Goal: Use online tool/utility: Utilize a website feature to perform a specific function

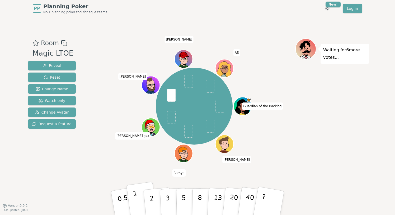
click at [135, 194] on p "1" at bounding box center [137, 203] width 8 height 29
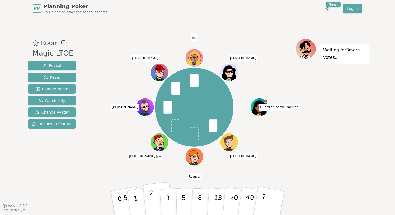
click at [151, 201] on p "2" at bounding box center [152, 203] width 7 height 29
click at [132, 205] on button "1" at bounding box center [141, 202] width 31 height 43
click at [168, 193] on p "3" at bounding box center [168, 203] width 6 height 29
click at [153, 196] on p "2" at bounding box center [152, 203] width 7 height 29
click at [154, 200] on button "2" at bounding box center [158, 203] width 30 height 42
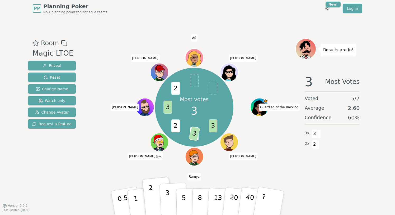
click at [164, 199] on button "3" at bounding box center [174, 202] width 29 height 41
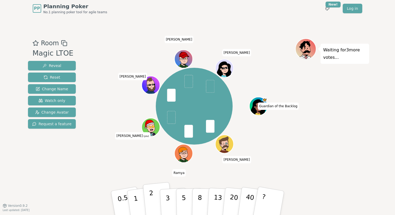
click at [150, 201] on button "2" at bounding box center [158, 203] width 30 height 42
click at [137, 195] on button "1" at bounding box center [141, 202] width 31 height 43
click at [149, 195] on button "2" at bounding box center [158, 203] width 30 height 42
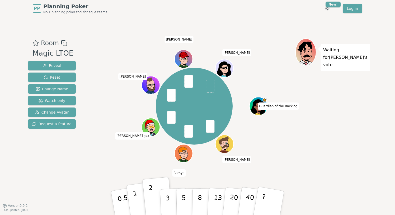
click at [140, 197] on button "1" at bounding box center [141, 202] width 31 height 43
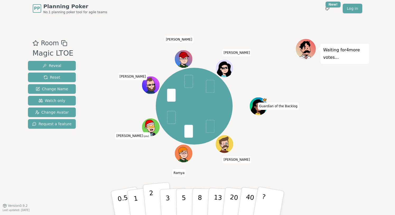
click at [151, 195] on p "2" at bounding box center [152, 203] width 7 height 29
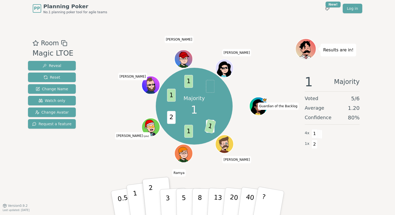
click at [134, 199] on p "1" at bounding box center [137, 203] width 8 height 29
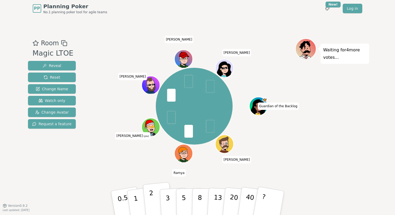
click at [151, 194] on p "2" at bounding box center [152, 203] width 7 height 29
click at [151, 200] on p "2" at bounding box center [152, 203] width 7 height 29
click at [169, 199] on p "3" at bounding box center [168, 203] width 6 height 29
click at [171, 197] on button "3" at bounding box center [174, 202] width 29 height 41
click at [139, 200] on button "1" at bounding box center [141, 202] width 31 height 43
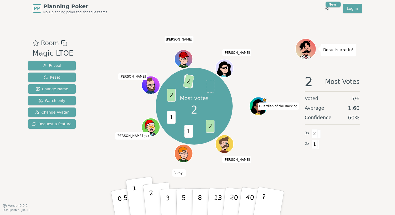
click at [154, 195] on button "2" at bounding box center [158, 203] width 30 height 42
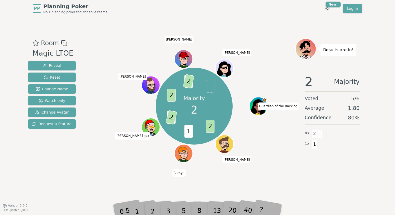
click at [262, 48] on div "Majority 2 2 1 1 2 2 3 2 Guardian of the Backlog [PERSON_NAME] [PERSON_NAME] (y…" at bounding box center [194, 106] width 202 height 116
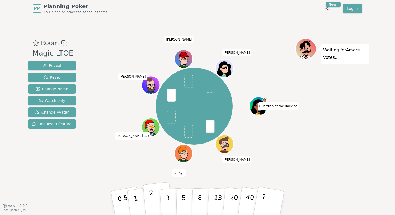
click at [149, 195] on button "2" at bounding box center [158, 203] width 30 height 42
click at [166, 195] on p "3" at bounding box center [168, 203] width 6 height 29
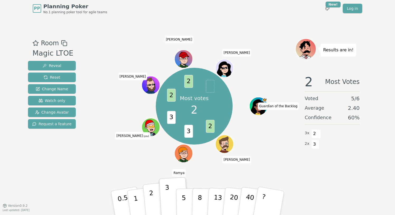
click at [155, 193] on button "2" at bounding box center [158, 203] width 30 height 42
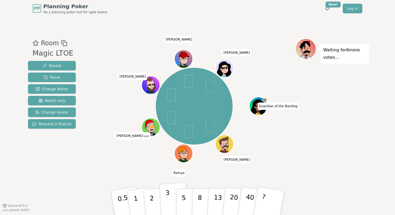
click at [167, 198] on p "3" at bounding box center [168, 203] width 6 height 29
click at [186, 197] on button "5" at bounding box center [189, 203] width 27 height 40
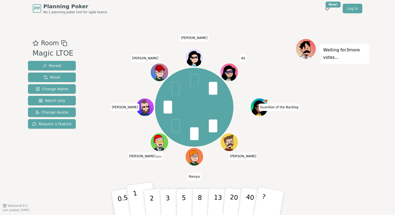
click at [137, 198] on button "1" at bounding box center [141, 202] width 31 height 43
click at [167, 203] on p "3" at bounding box center [168, 203] width 6 height 29
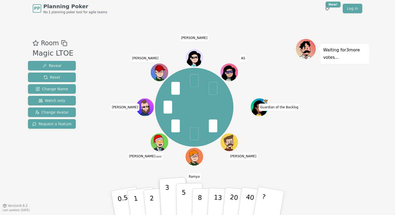
click at [181, 201] on button "5" at bounding box center [189, 203] width 27 height 40
click at [170, 200] on button "3" at bounding box center [174, 202] width 29 height 41
click at [135, 199] on p "1" at bounding box center [137, 203] width 8 height 29
click at [151, 198] on p "2" at bounding box center [152, 203] width 7 height 29
click at [134, 196] on p "1" at bounding box center [137, 203] width 8 height 29
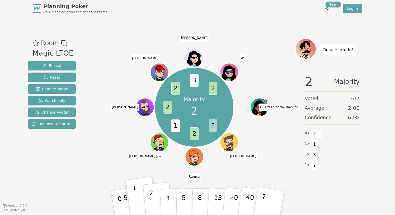
click at [151, 196] on p "2" at bounding box center [152, 203] width 7 height 29
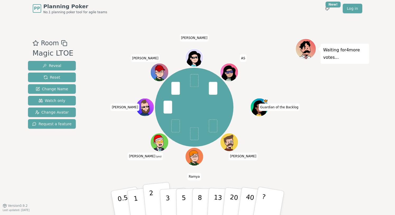
click at [155, 201] on button "2" at bounding box center [158, 203] width 30 height 42
click at [167, 203] on p "3" at bounding box center [168, 203] width 6 height 29
click at [154, 197] on button "2" at bounding box center [158, 203] width 30 height 42
click at [164, 195] on button "3" at bounding box center [174, 202] width 29 height 41
click at [151, 198] on p "2" at bounding box center [152, 203] width 7 height 29
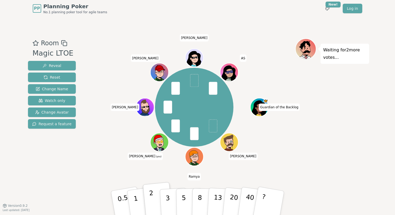
click at [151, 197] on p "2" at bounding box center [152, 203] width 7 height 29
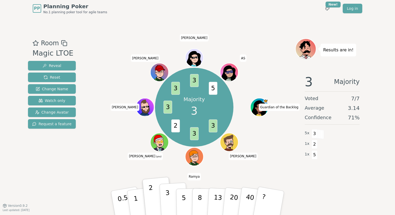
click at [168, 196] on p "3" at bounding box center [168, 203] width 6 height 29
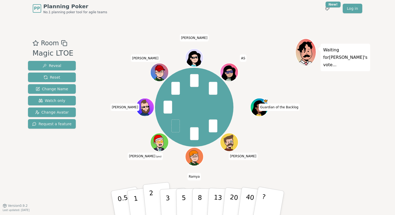
click at [158, 200] on button "2" at bounding box center [158, 203] width 30 height 42
